Goal: Navigation & Orientation: Find specific page/section

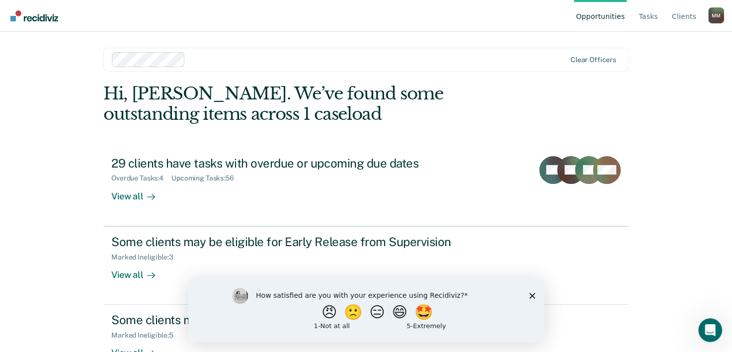
click at [535, 294] on div "How satisfied are you with your experience using Recidiviz? 😠 🙁 😑 😄 🤩 1 - Not a…" at bounding box center [366, 309] width 356 height 64
click at [534, 294] on icon "Close survey" at bounding box center [532, 295] width 6 height 6
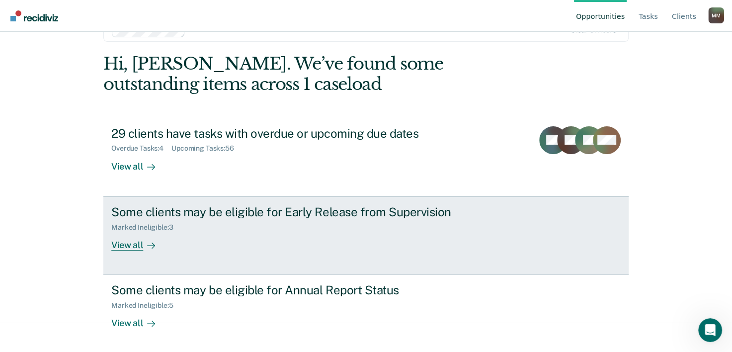
scroll to position [30, 0]
click at [139, 253] on link "Some clients may be eligible for Early Release from Supervision Marked Ineligib…" at bounding box center [365, 235] width 525 height 79
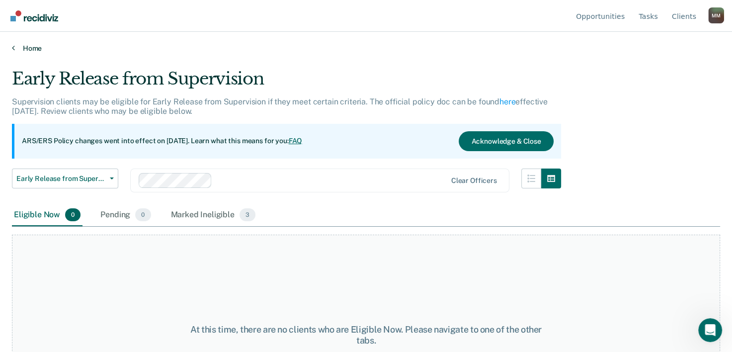
click at [13, 46] on icon at bounding box center [13, 48] width 3 height 8
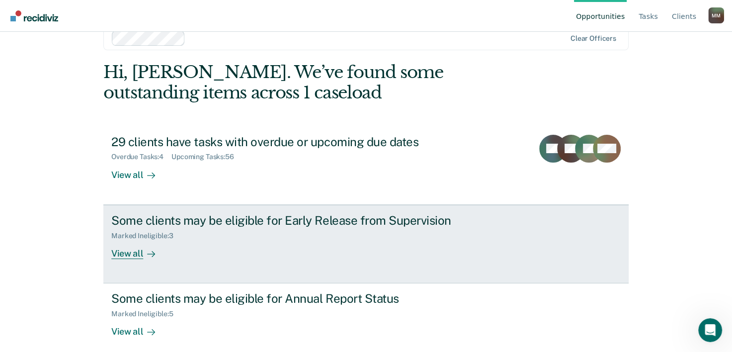
scroll to position [30, 0]
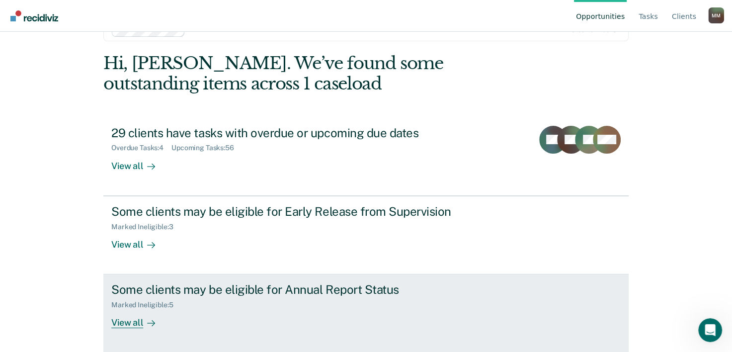
click at [135, 325] on div "View all" at bounding box center [139, 318] width 56 height 19
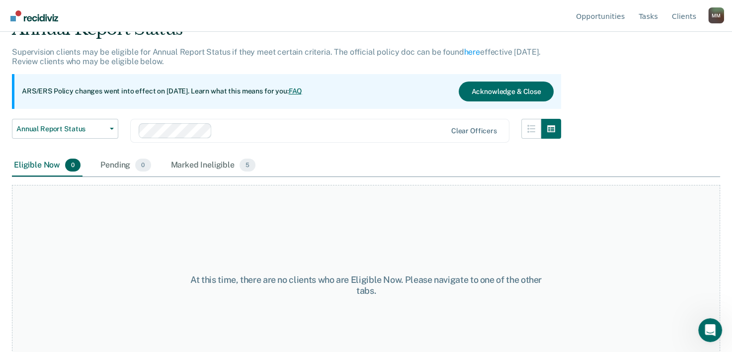
scroll to position [83, 0]
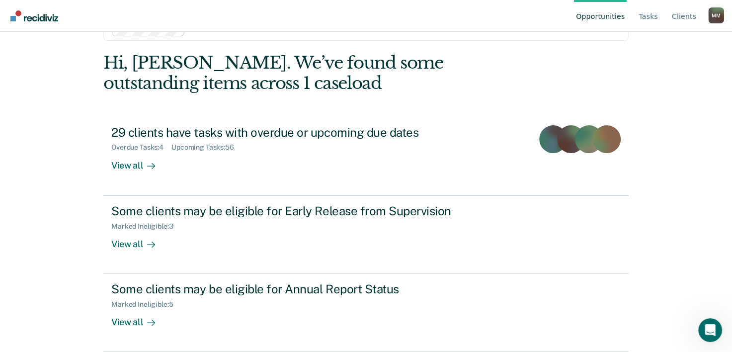
scroll to position [30, 0]
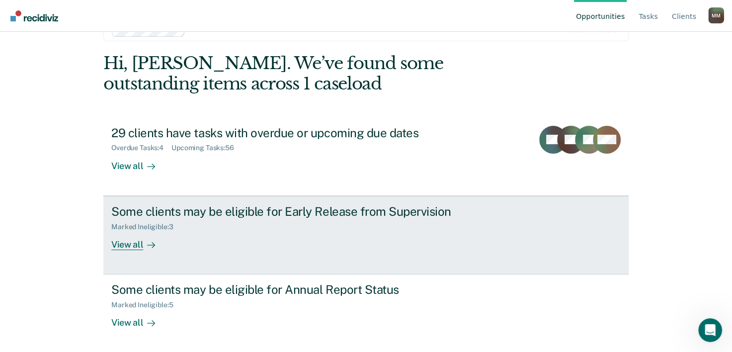
click at [138, 244] on div "View all" at bounding box center [139, 240] width 56 height 19
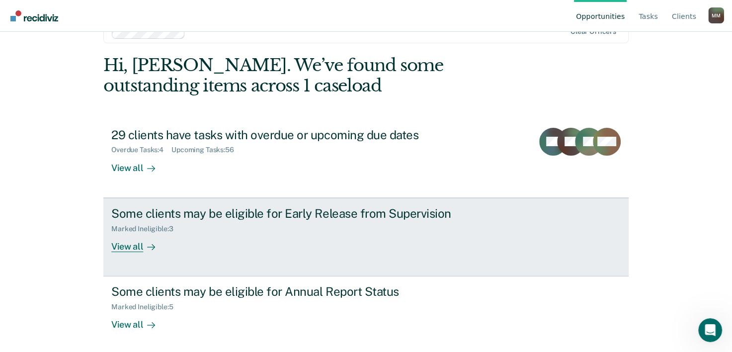
scroll to position [30, 0]
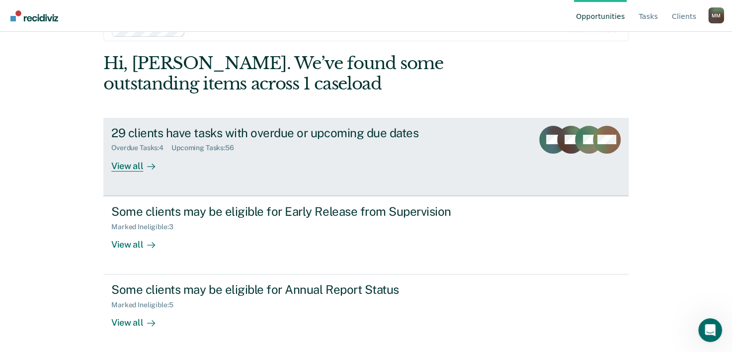
click at [137, 164] on div "View all" at bounding box center [139, 161] width 56 height 19
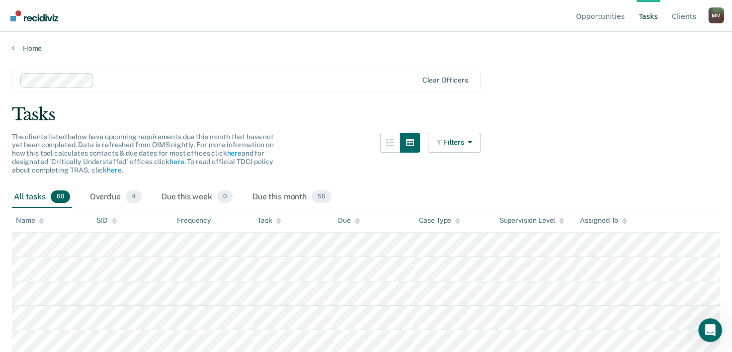
click at [11, 47] on div "Home" at bounding box center [366, 42] width 732 height 21
click at [12, 47] on icon at bounding box center [13, 48] width 3 height 8
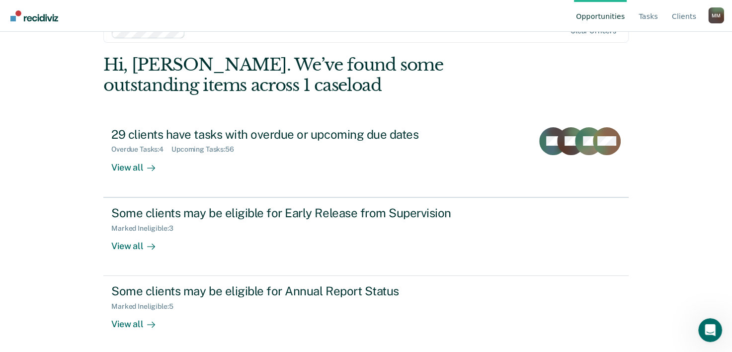
scroll to position [30, 0]
